Goal: Find specific page/section: Find specific page/section

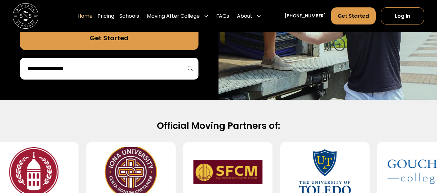
scroll to position [196, 0]
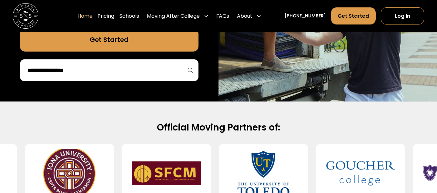
click at [109, 74] on input "search" at bounding box center [109, 70] width 165 height 11
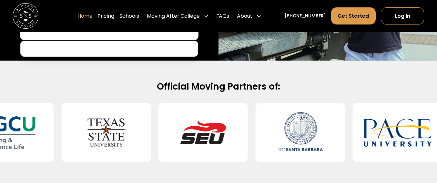
scroll to position [229, 0]
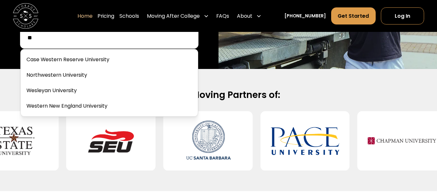
type input "*"
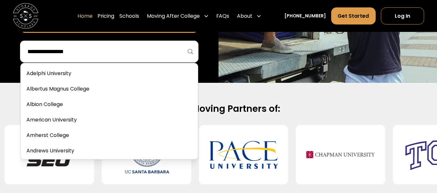
scroll to position [214, 0]
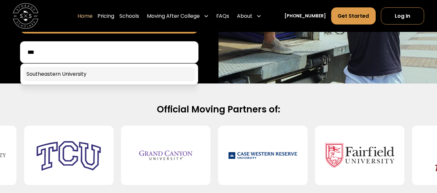
type input "***"
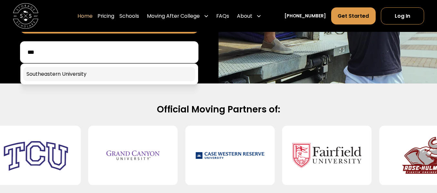
click at [56, 78] on link at bounding box center [109, 74] width 172 height 14
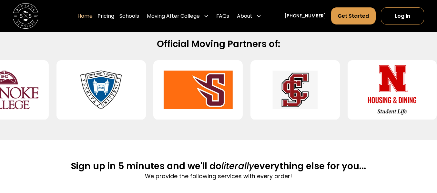
scroll to position [275, 0]
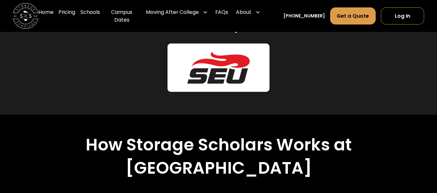
scroll to position [306, 0]
